Goal: Task Accomplishment & Management: Use online tool/utility

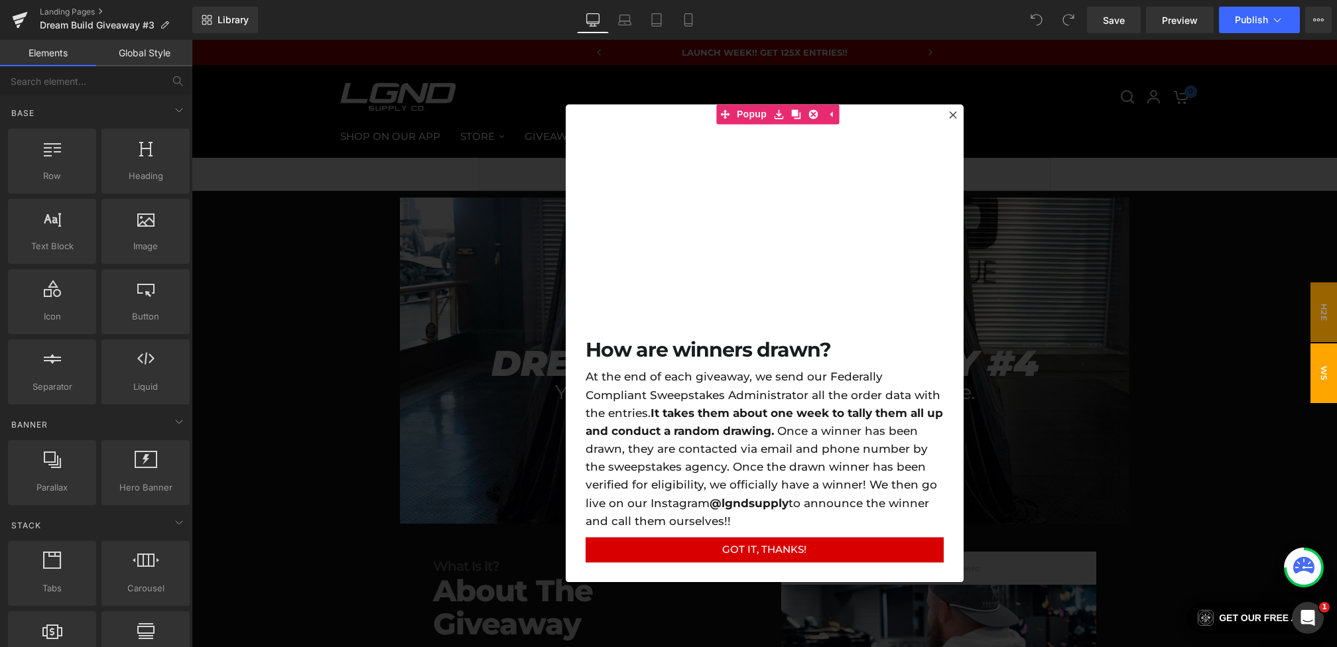
click at [417, 370] on div at bounding box center [765, 344] width 1146 height 608
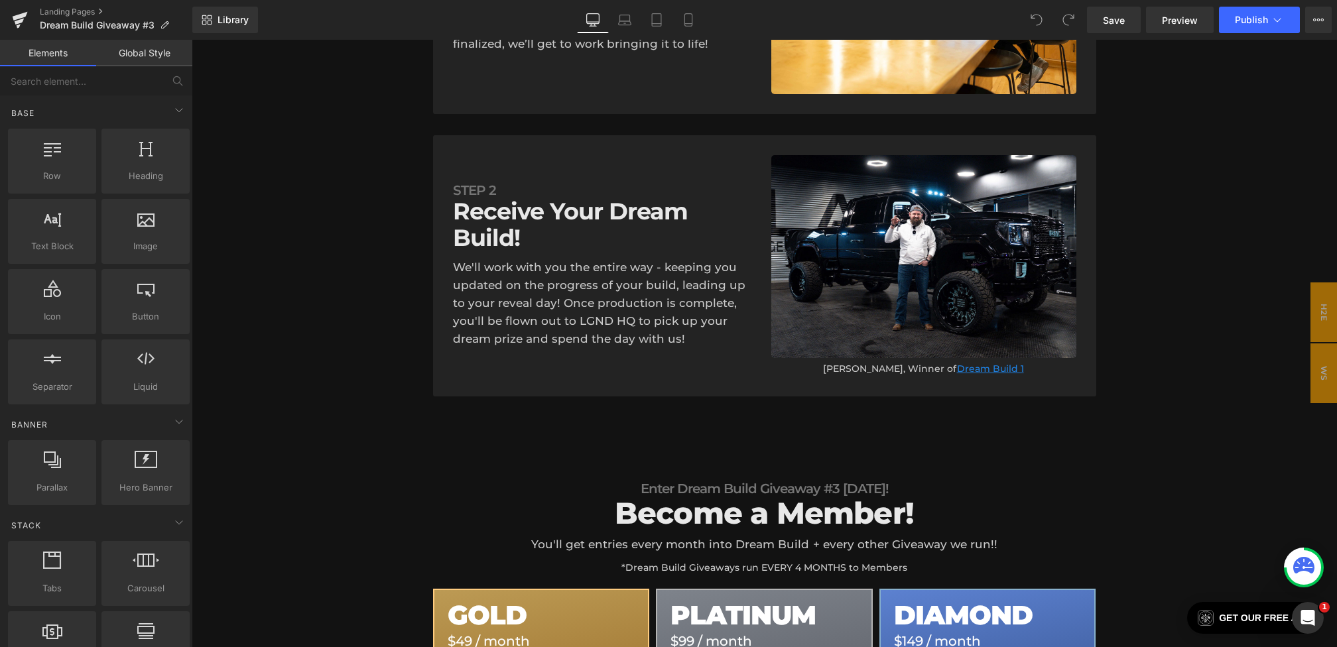
scroll to position [1560, 0]
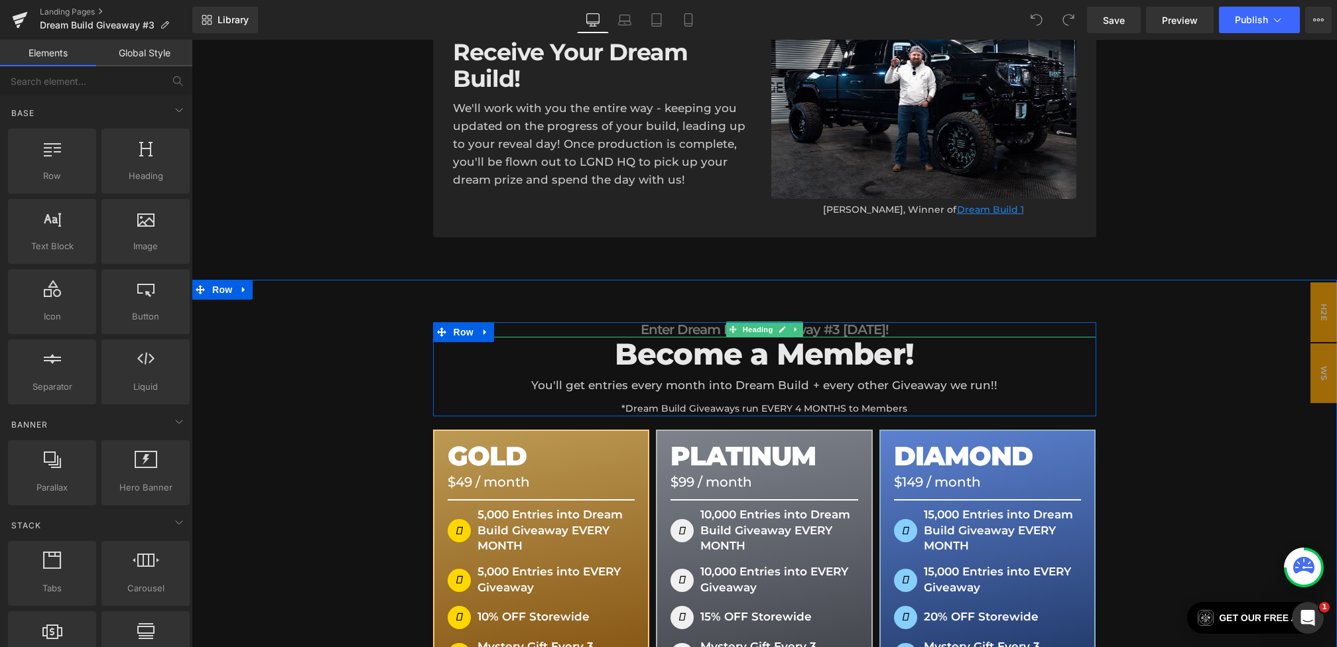
click at [838, 322] on h1 "Enter Dream Build Giveaway #3 [DATE]!" at bounding box center [764, 329] width 663 height 15
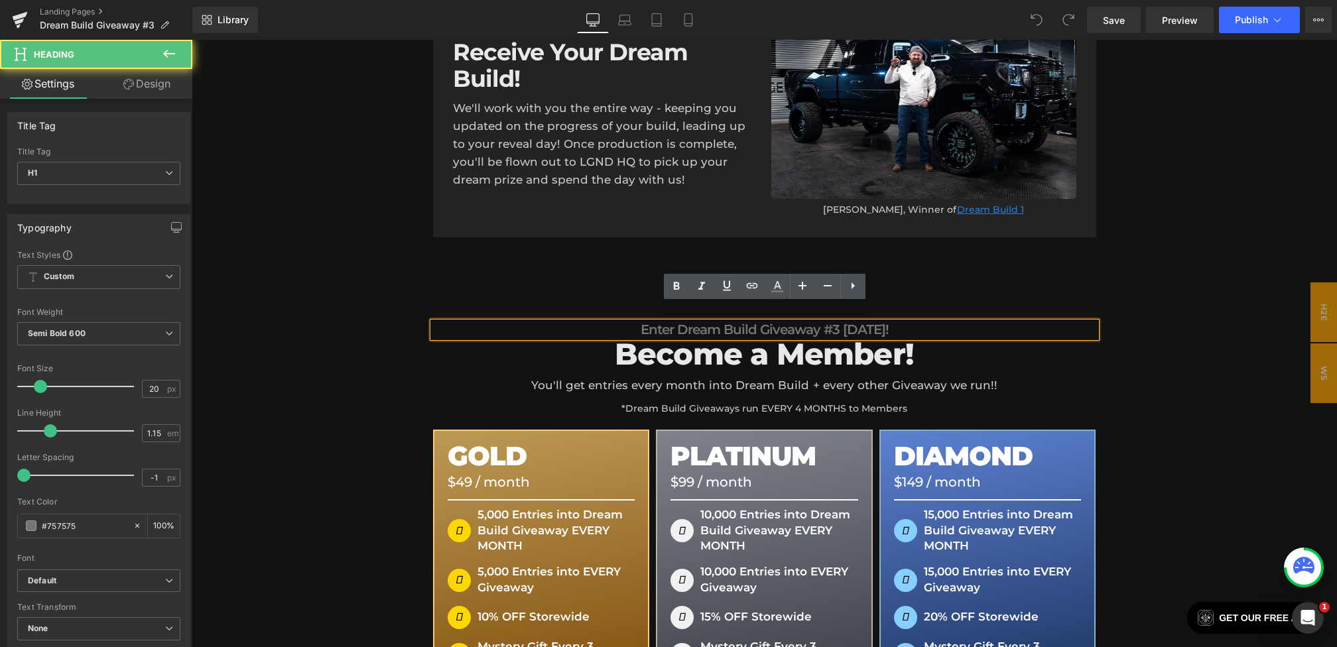
click at [839, 322] on h1 "Enter Dream Build Giveaway #3 [DATE]!" at bounding box center [764, 329] width 663 height 15
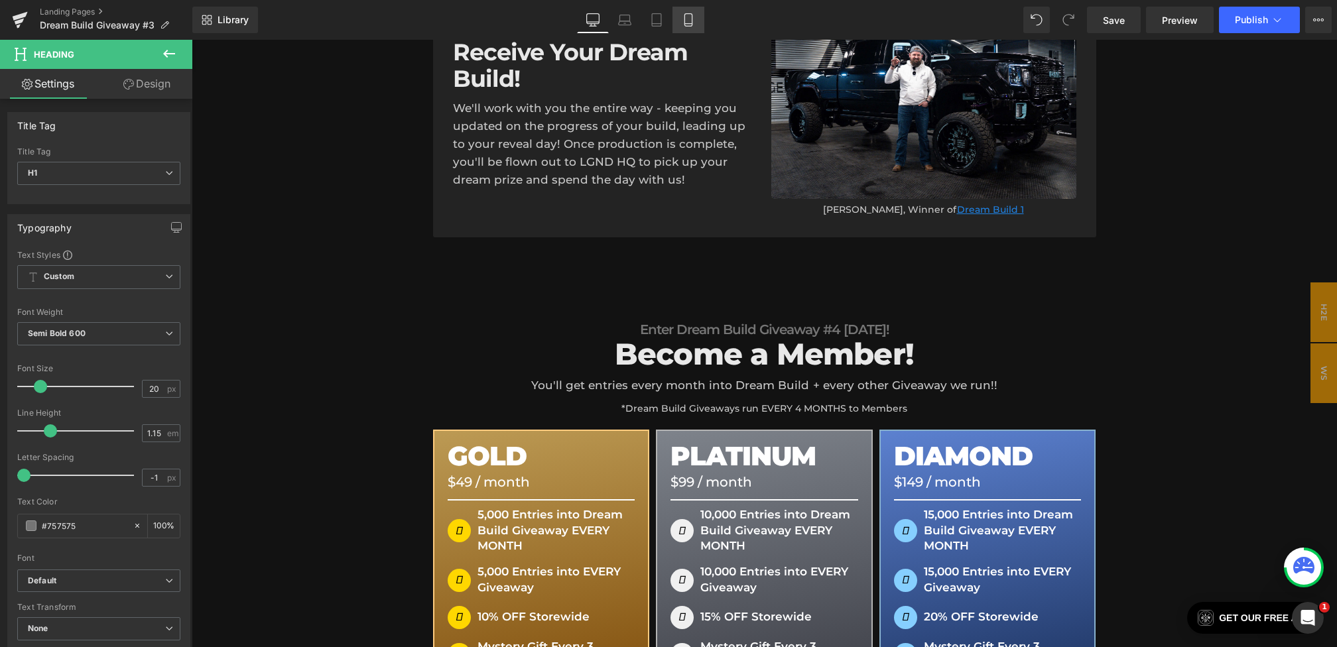
click at [701, 18] on link "Mobile" at bounding box center [689, 20] width 32 height 27
type input "100"
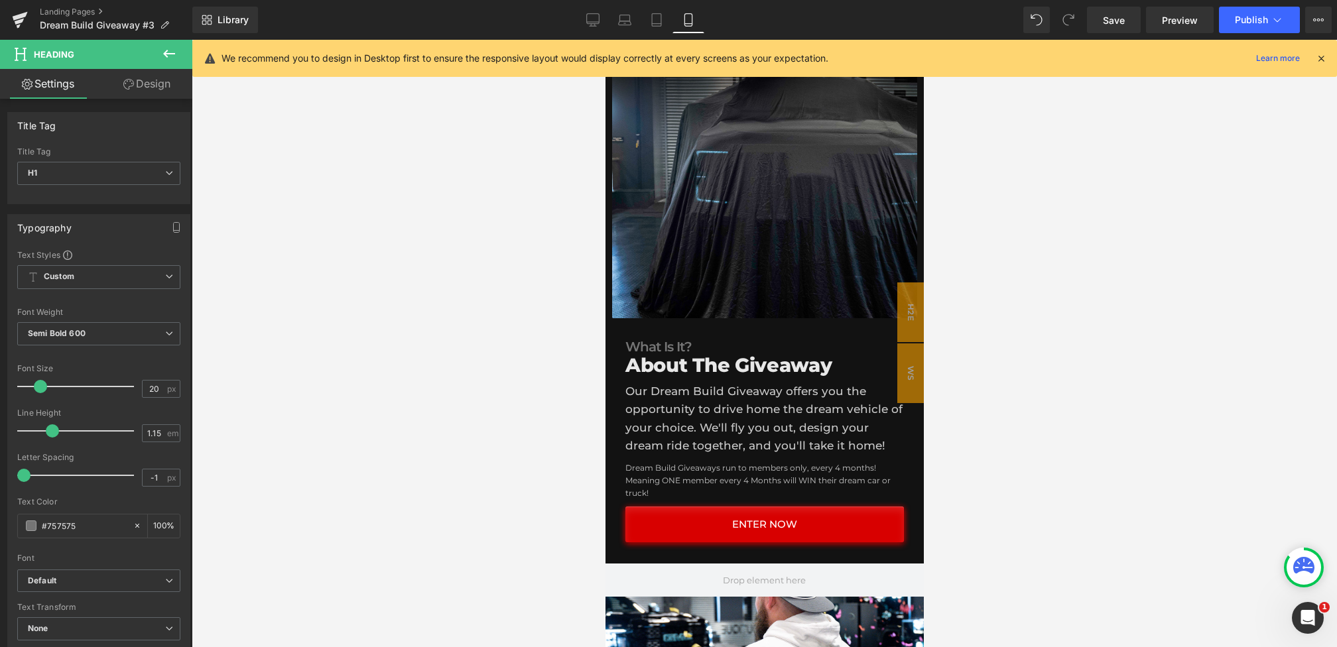
scroll to position [0, 0]
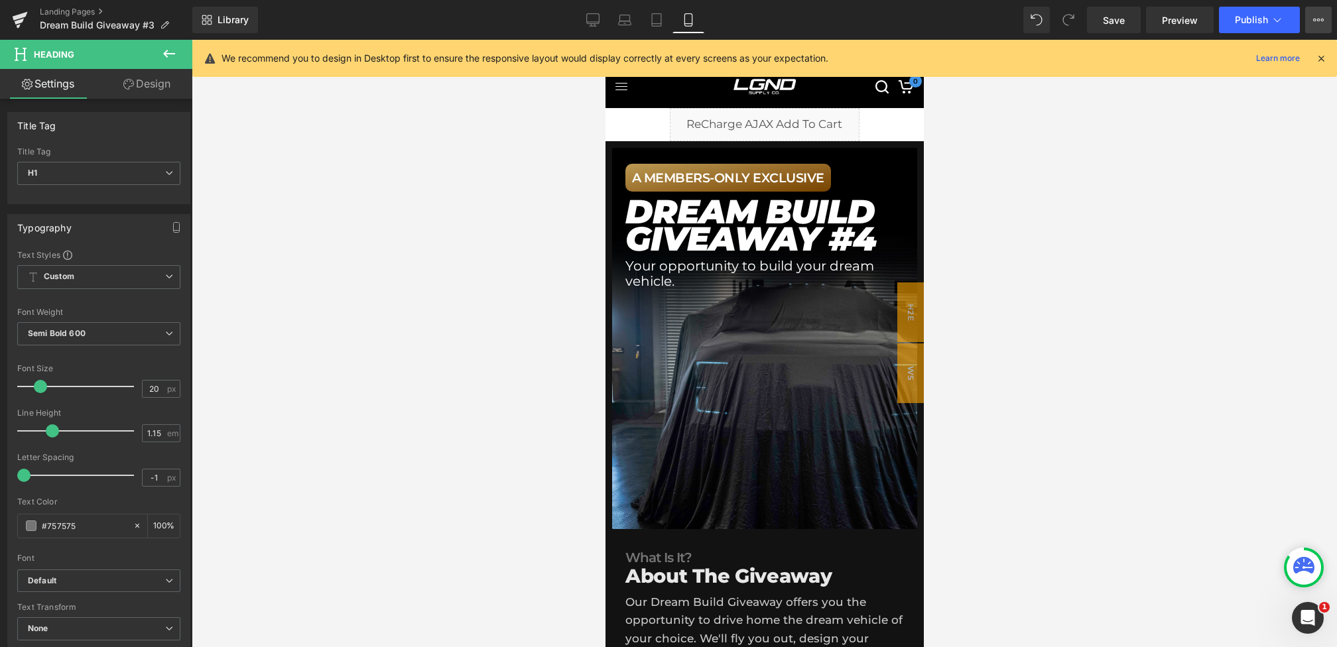
click at [1323, 17] on icon at bounding box center [1319, 20] width 11 height 11
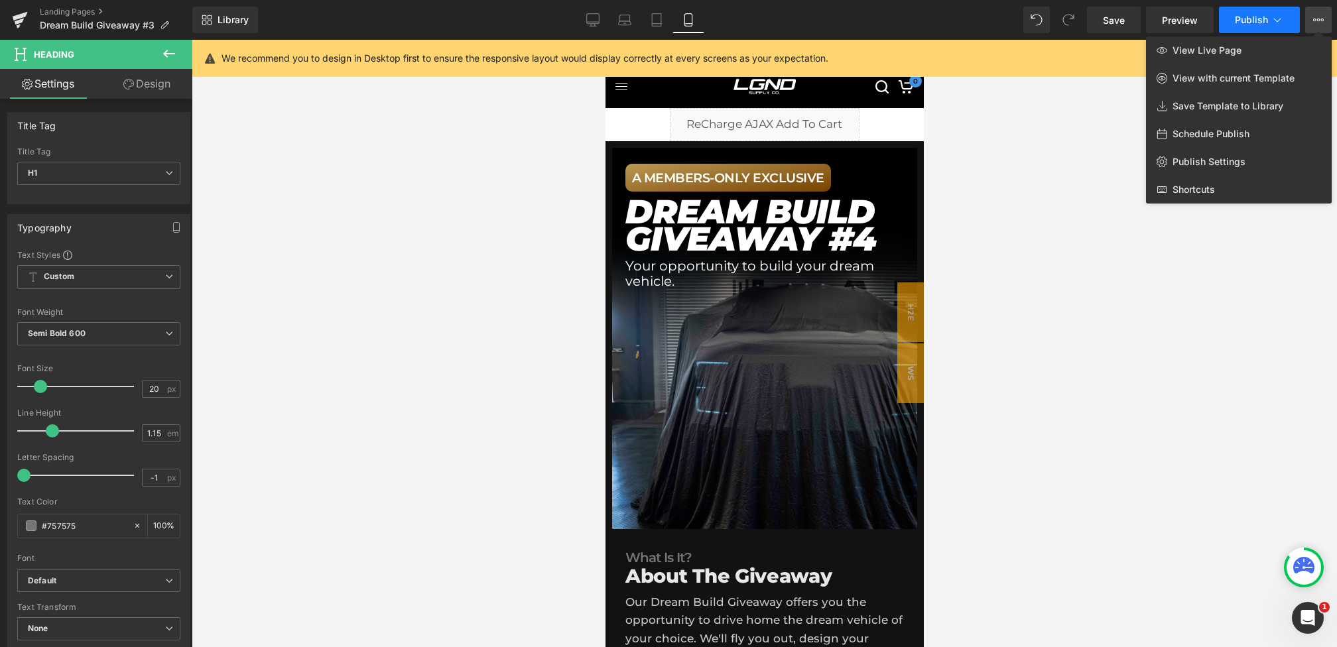
click at [1255, 7] on button "Publish" at bounding box center [1259, 20] width 81 height 27
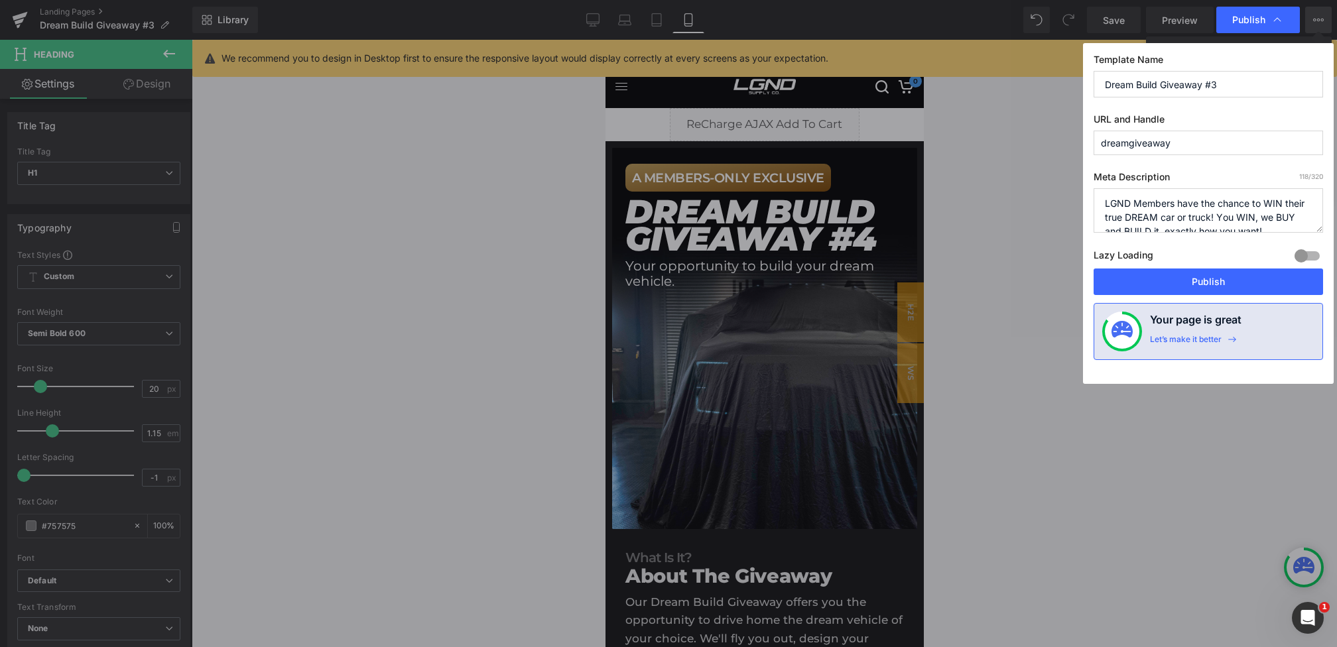
click at [1227, 84] on input "Dream Build Giveaway #3" at bounding box center [1209, 84] width 230 height 27
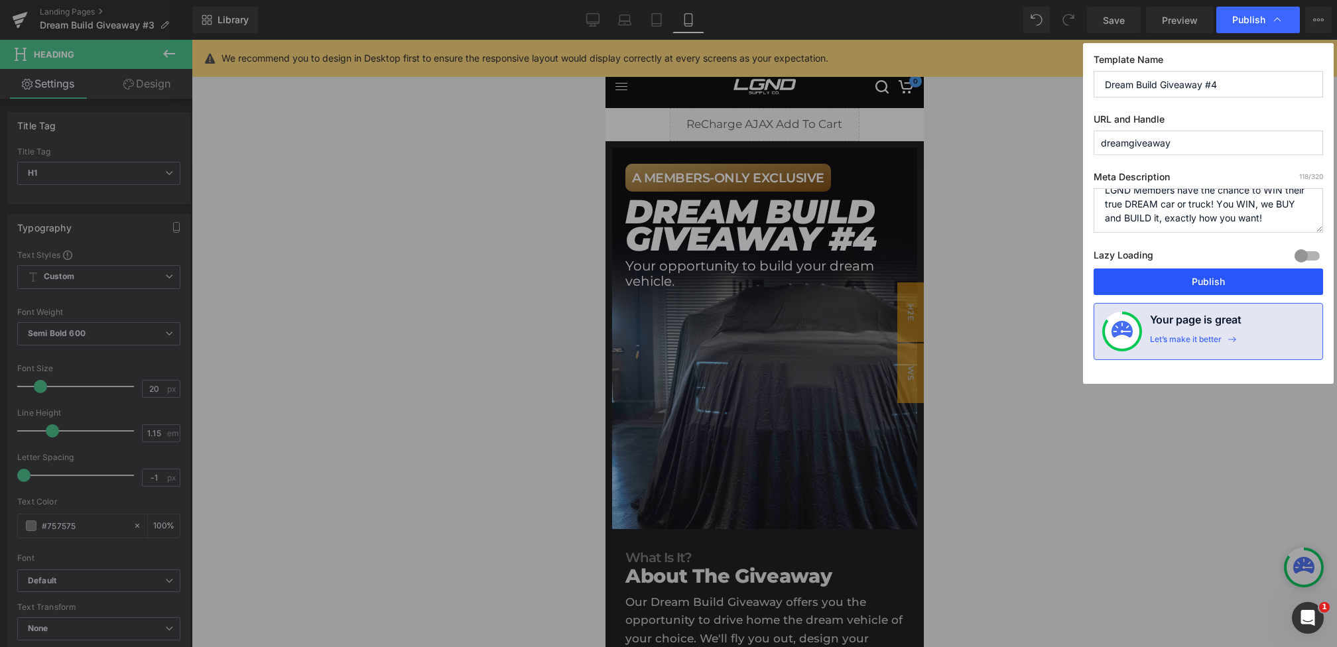
type input "Dream Build Giveaway #4"
click at [1218, 269] on button "Publish" at bounding box center [1209, 282] width 230 height 27
